Goal: Task Accomplishment & Management: Manage account settings

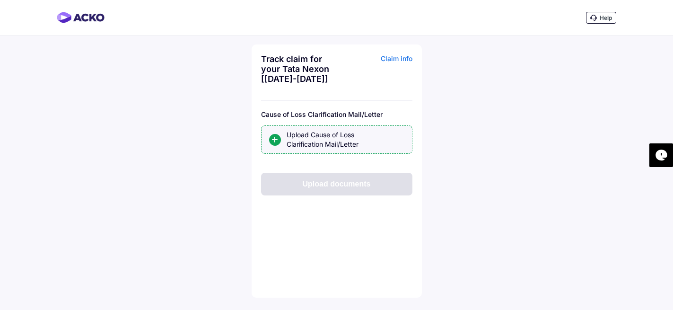
click at [293, 140] on div "Upload Cause of Loss Clarification Mail/Letter" at bounding box center [346, 139] width 118 height 19
click at [0, 0] on input "Upload Cause of Loss Clarification Mail/Letter" at bounding box center [0, 0] width 0 height 0
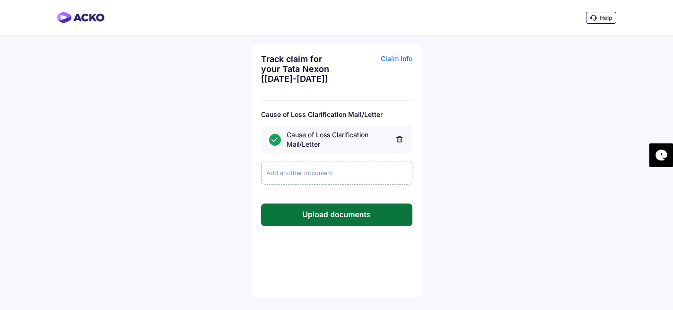
click at [326, 213] on button "Upload documents" at bounding box center [336, 214] width 151 height 23
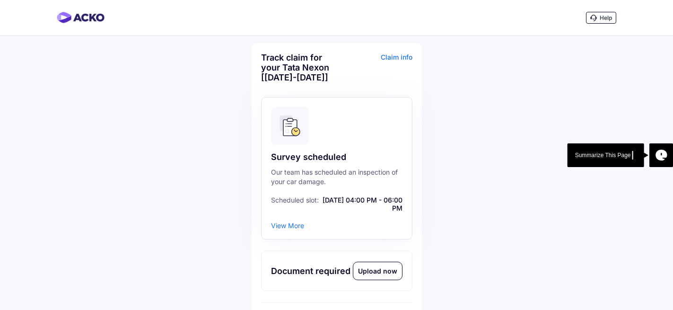
click at [345, 173] on div "Our team has scheduled an inspection of your car damage." at bounding box center [337, 177] width 132 height 19
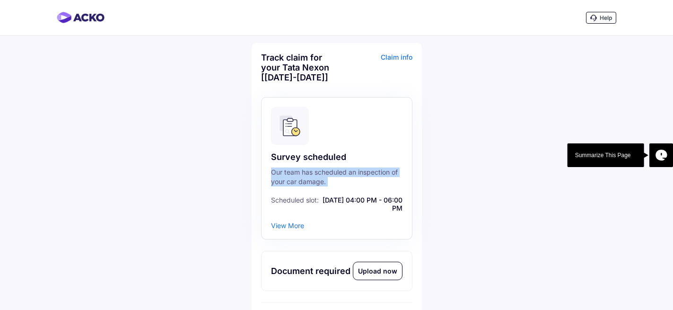
scroll to position [30, 0]
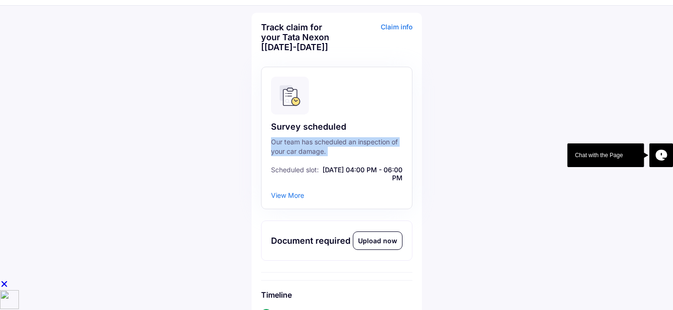
click at [340, 171] on span "17 Sep | 04:00 PM - 06:00 PM" at bounding box center [361, 174] width 81 height 16
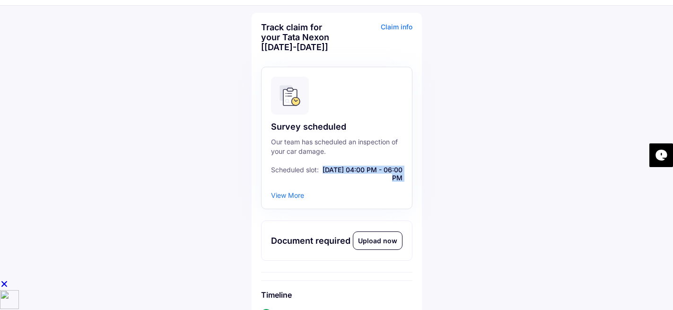
click at [291, 199] on div "View More" at bounding box center [287, 195] width 33 height 8
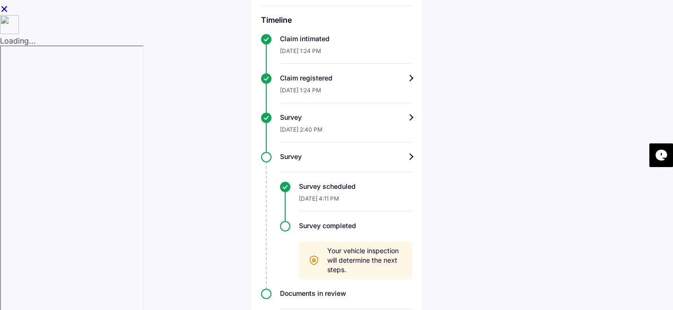
scroll to position [324, 0]
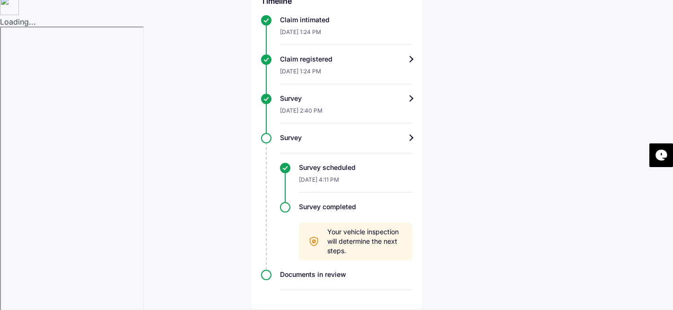
click at [336, 237] on span "Your vehicle inspection will determine the next steps." at bounding box center [365, 241] width 76 height 28
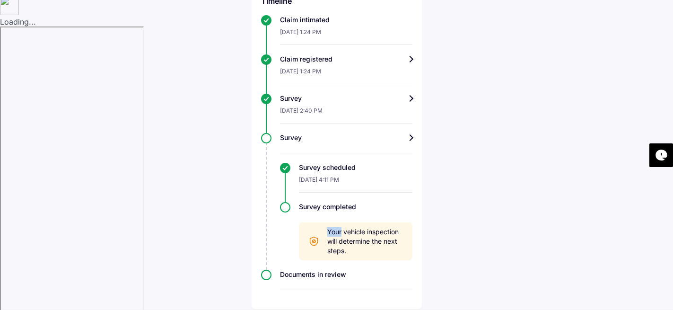
click at [336, 237] on span "Your vehicle inspection will determine the next steps." at bounding box center [365, 241] width 76 height 28
click at [325, 183] on div "16-Sep-2025, 4:11 PM" at bounding box center [356, 182] width 114 height 20
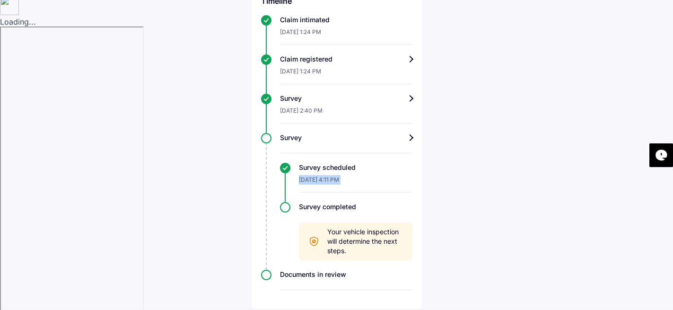
copy div "16-Sep-2025, 4:11 PM"
click at [301, 171] on div "Survey scheduled" at bounding box center [356, 167] width 114 height 9
click at [308, 177] on div "16-Sep-2025, 4:11 PM" at bounding box center [356, 182] width 114 height 20
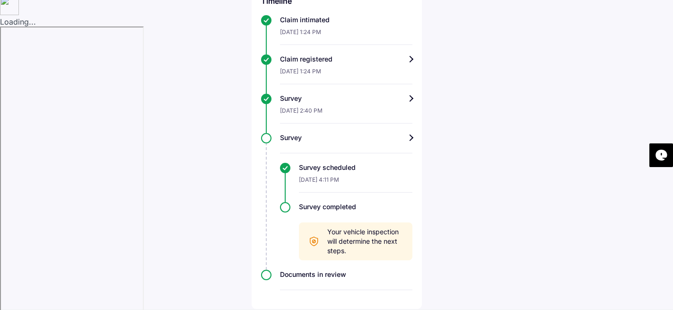
click at [308, 177] on div "16-Sep-2025, 4:11 PM" at bounding box center [356, 182] width 114 height 20
click at [384, 234] on span "Your vehicle inspection will determine the next steps." at bounding box center [365, 241] width 76 height 28
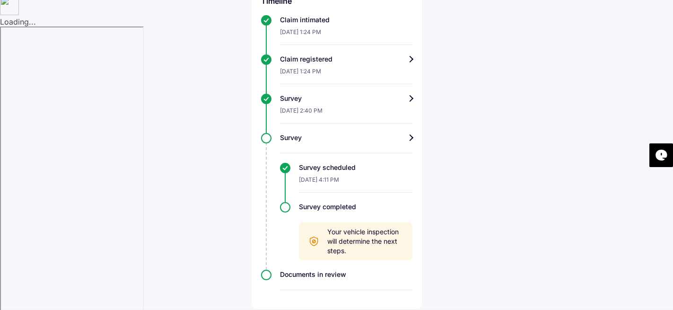
click at [383, 240] on span "Your vehicle inspection will determine the next steps." at bounding box center [365, 241] width 76 height 28
